Goal: Use online tool/utility

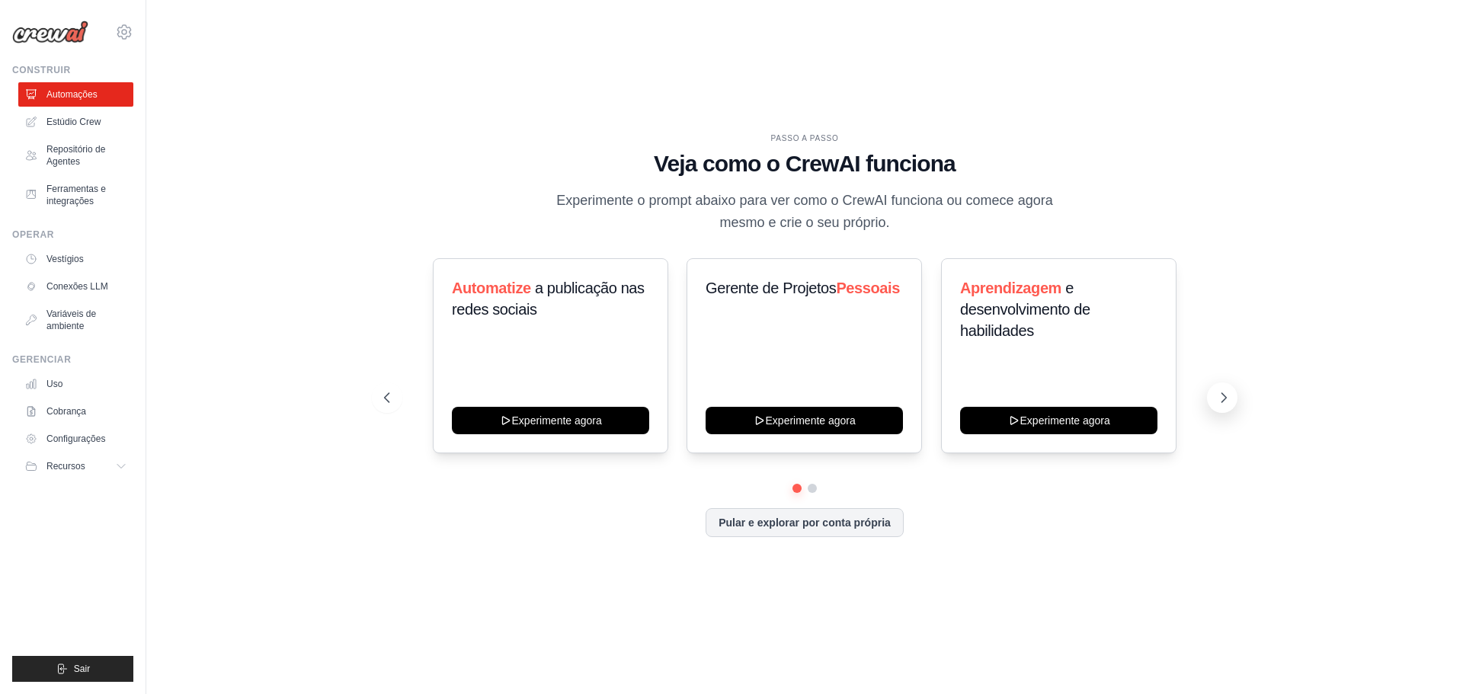
click at [1220, 397] on icon at bounding box center [1223, 397] width 15 height 15
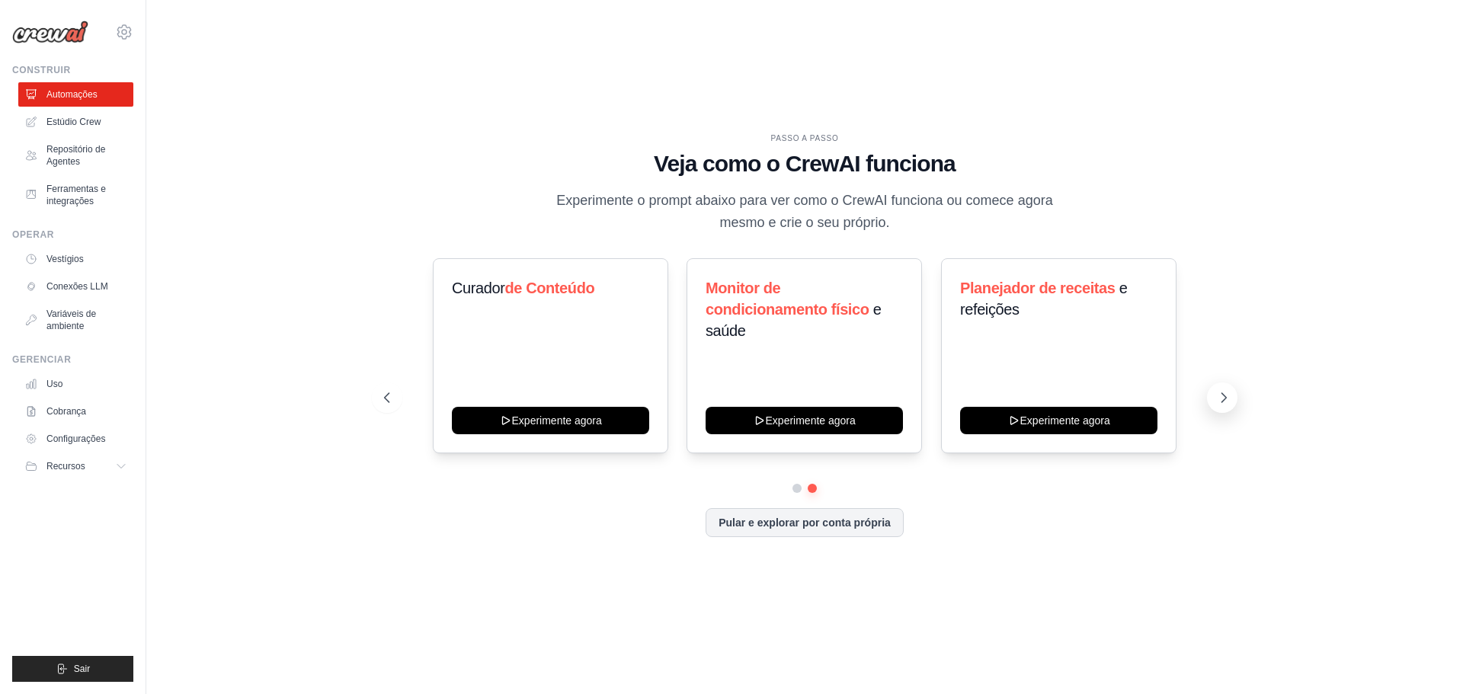
click at [1226, 404] on icon at bounding box center [1223, 397] width 15 height 15
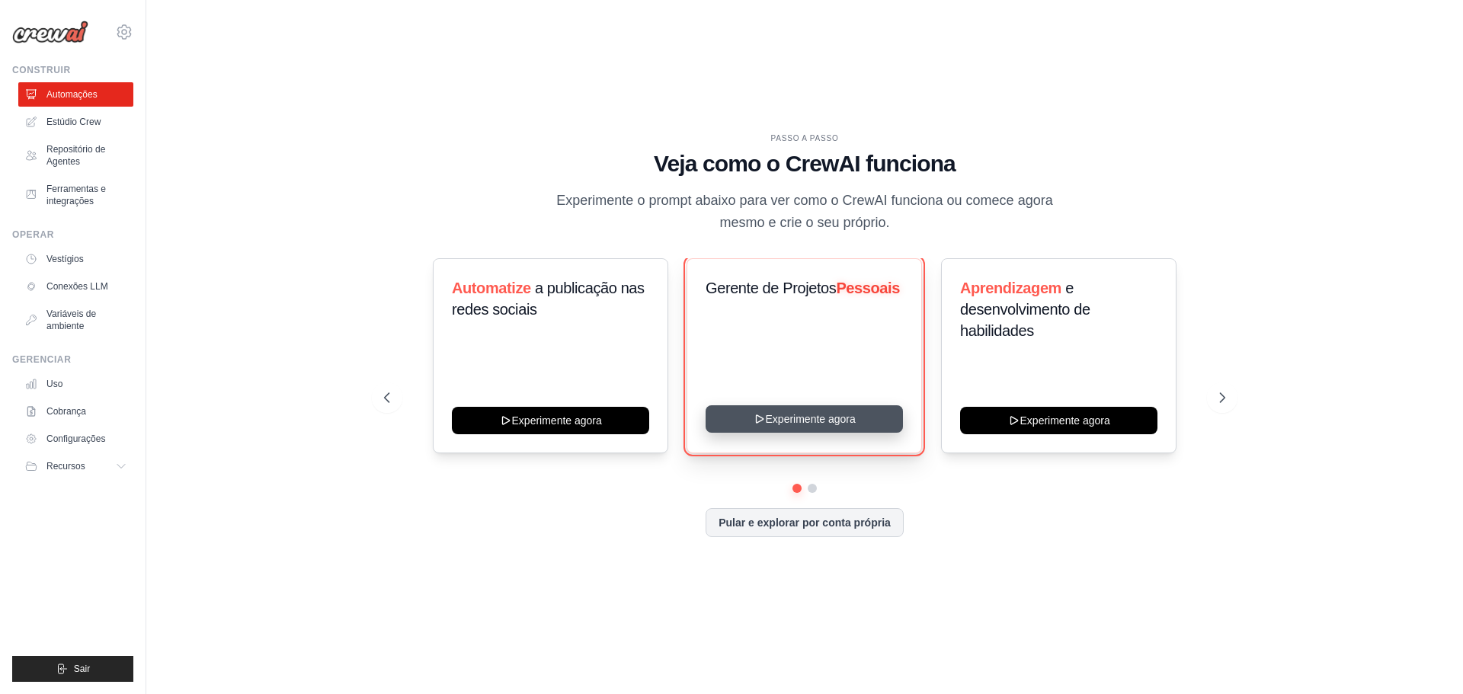
click at [823, 424] on button "Experimente agora" at bounding box center [804, 418] width 197 height 27
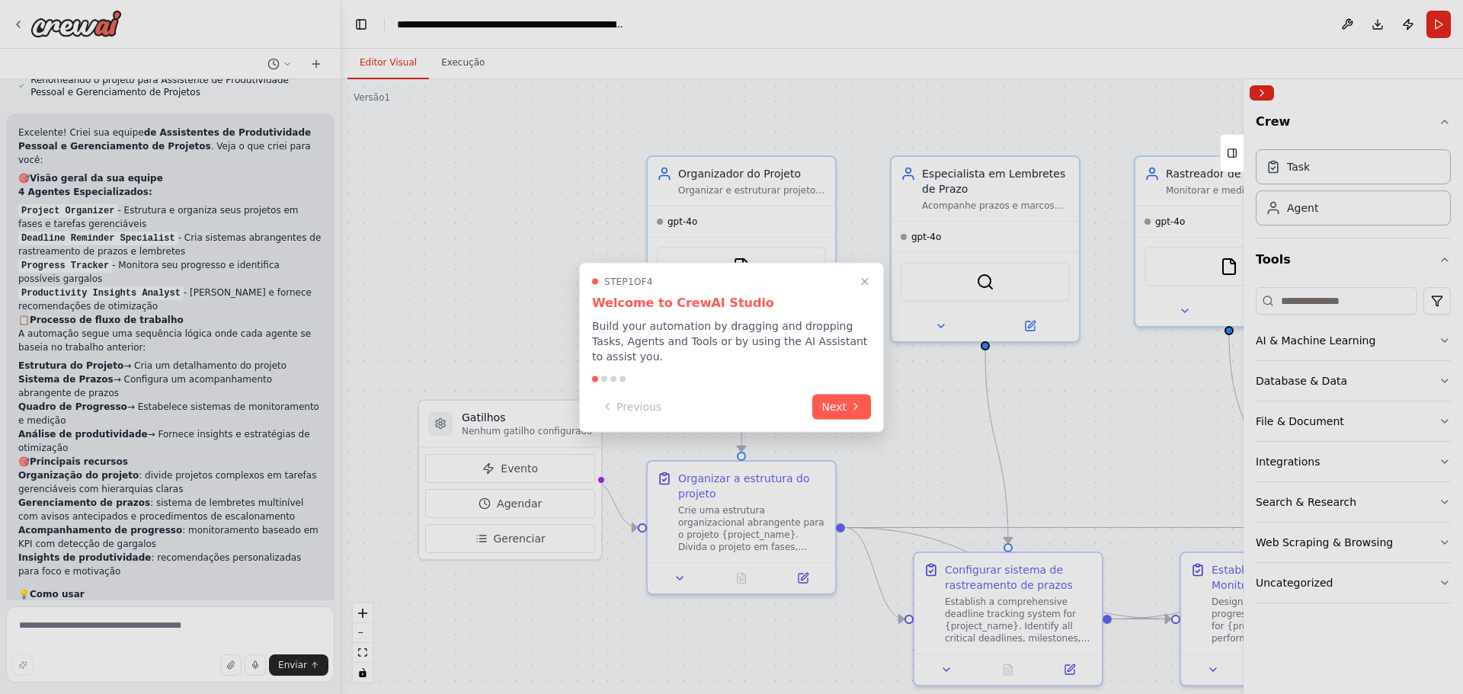
scroll to position [1722, 0]
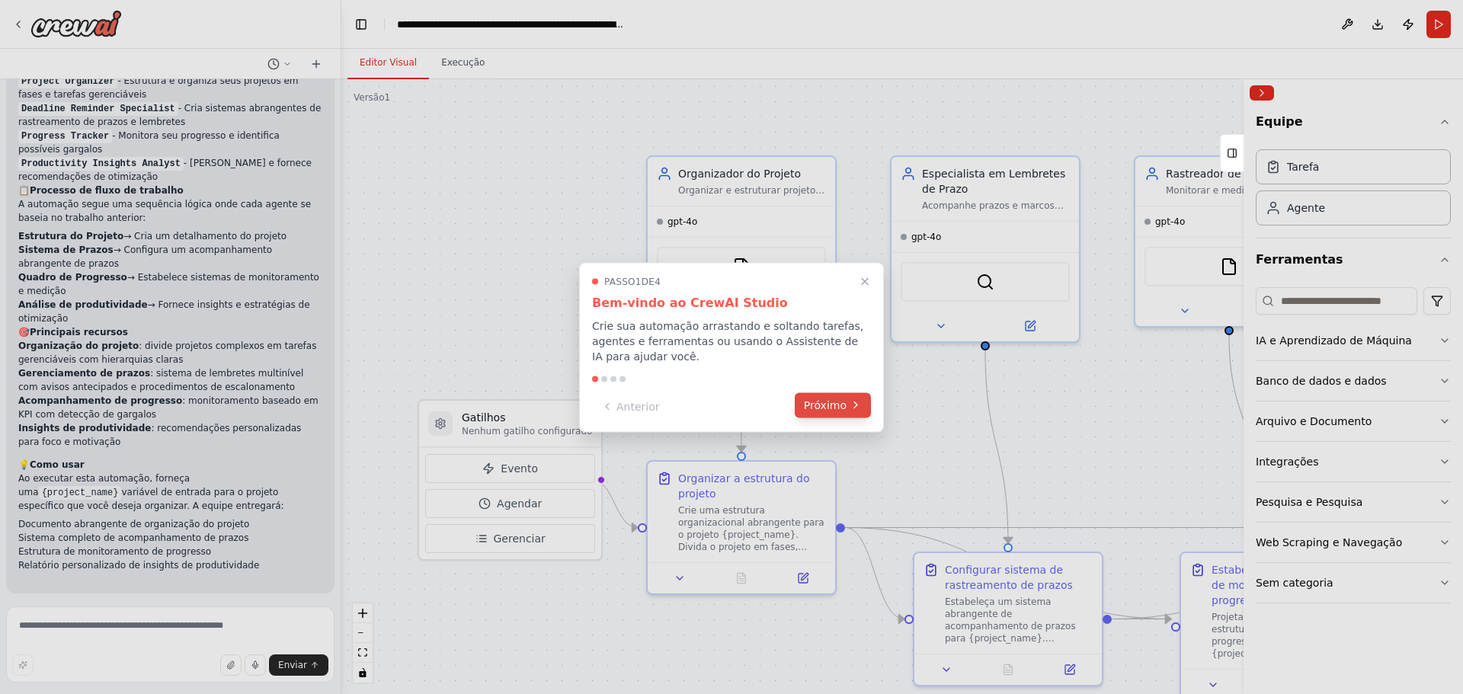
click at [830, 399] on font "Próximo" at bounding box center [825, 405] width 43 height 12
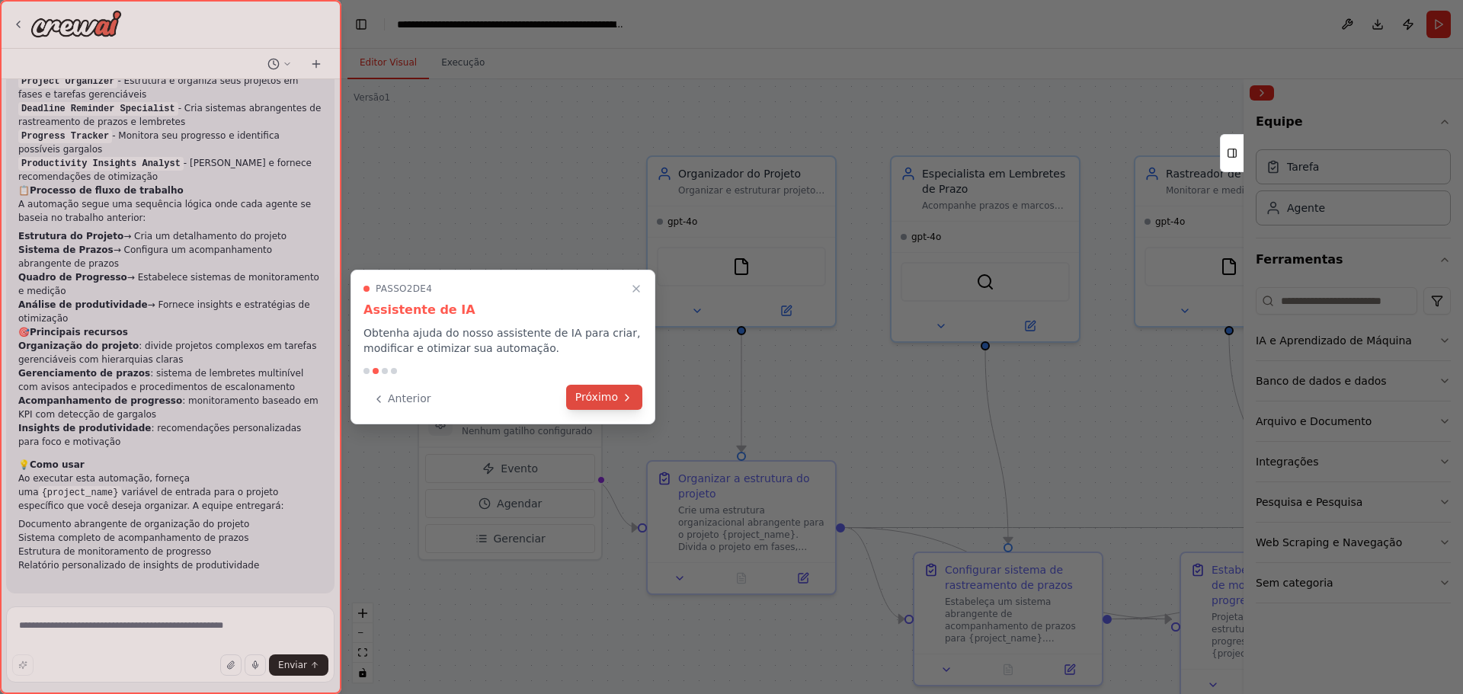
click at [591, 396] on font "Próximo" at bounding box center [596, 397] width 43 height 12
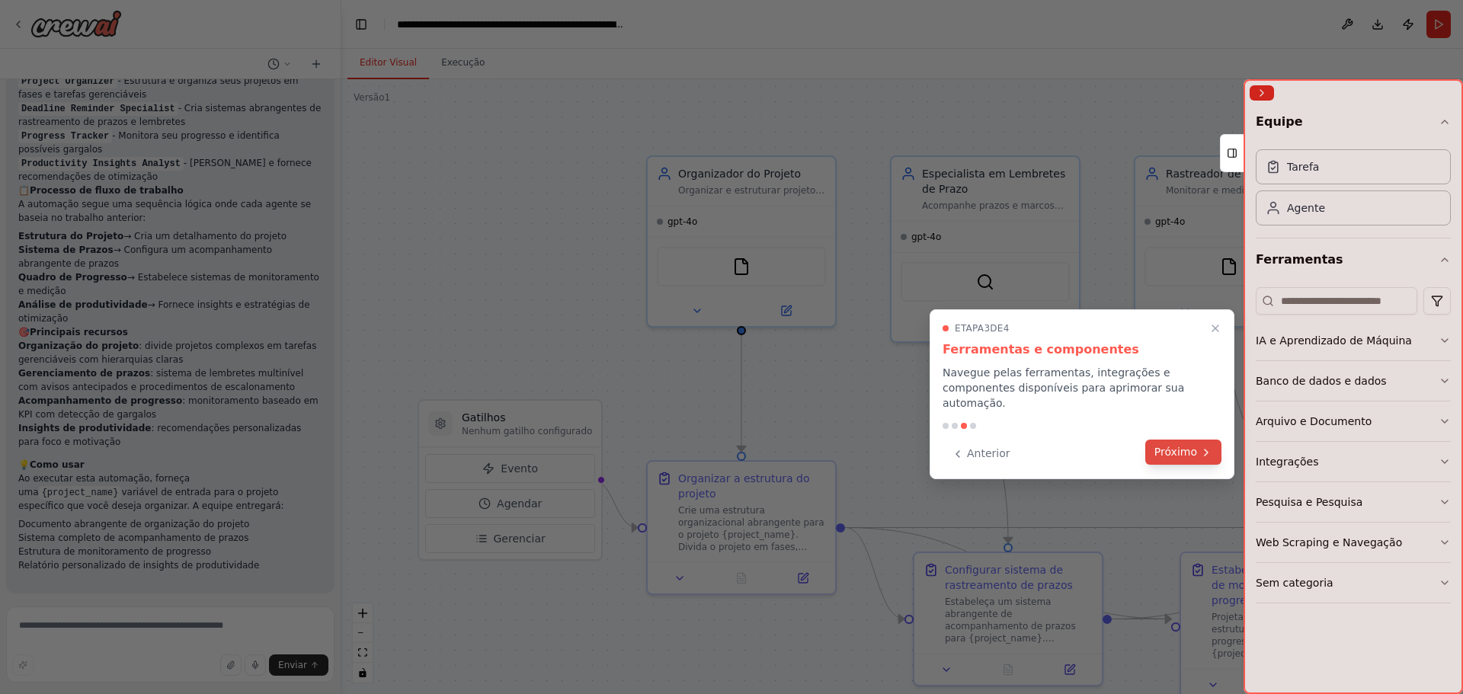
click at [1195, 446] on font "Próximo" at bounding box center [1176, 452] width 43 height 12
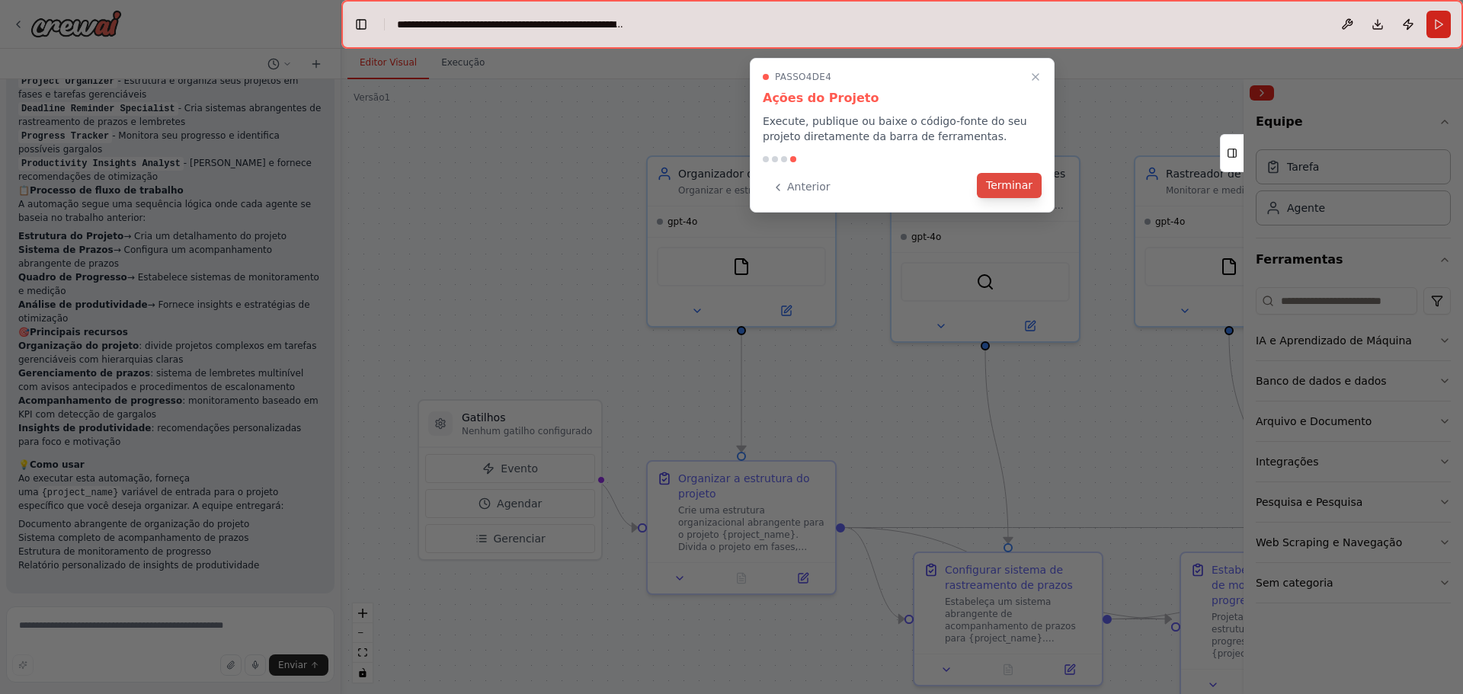
click at [1005, 179] on font "Terminar" at bounding box center [1009, 185] width 46 height 12
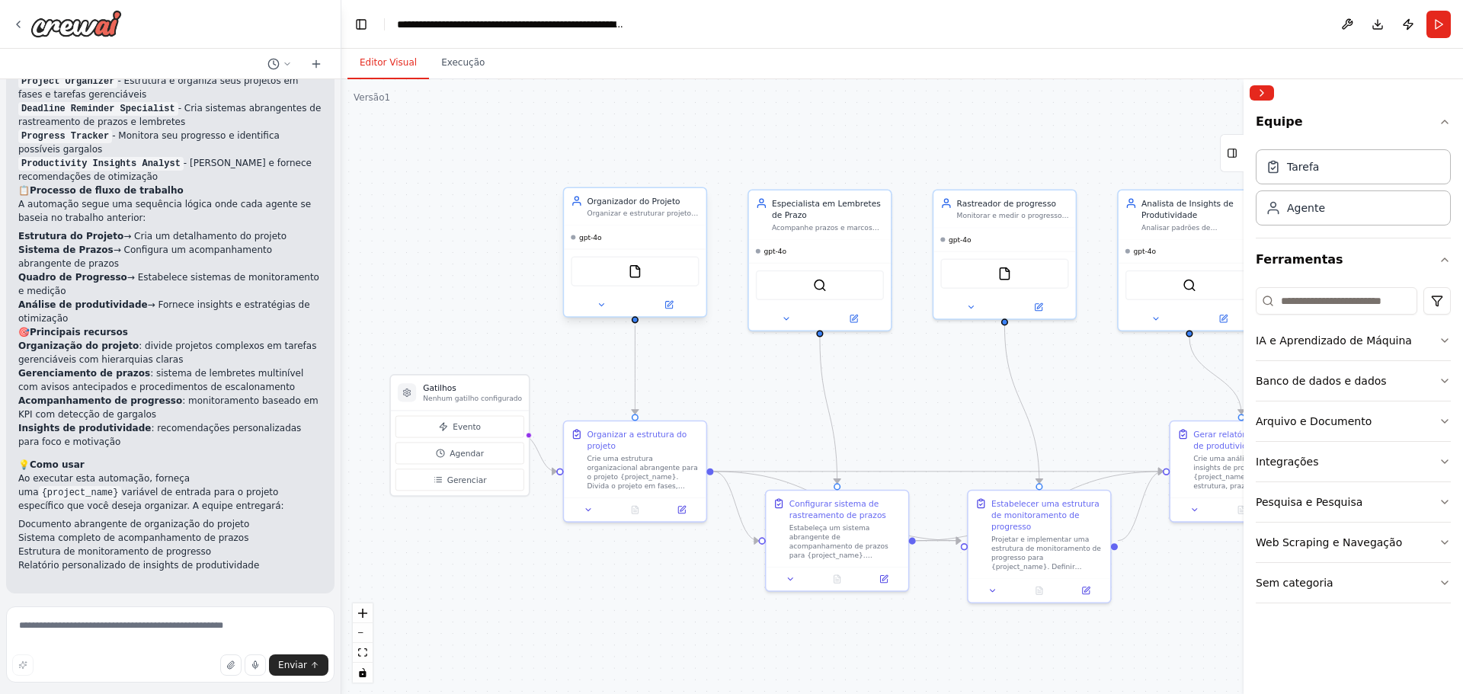
click at [582, 245] on div "gpt-4o" at bounding box center [635, 237] width 142 height 23
click at [474, 166] on div ".deletable-edge-delete-btn { width: 20px; height: 20px; border: 0px solid #ffff…" at bounding box center [902, 386] width 1122 height 615
